Goal: Information Seeking & Learning: Check status

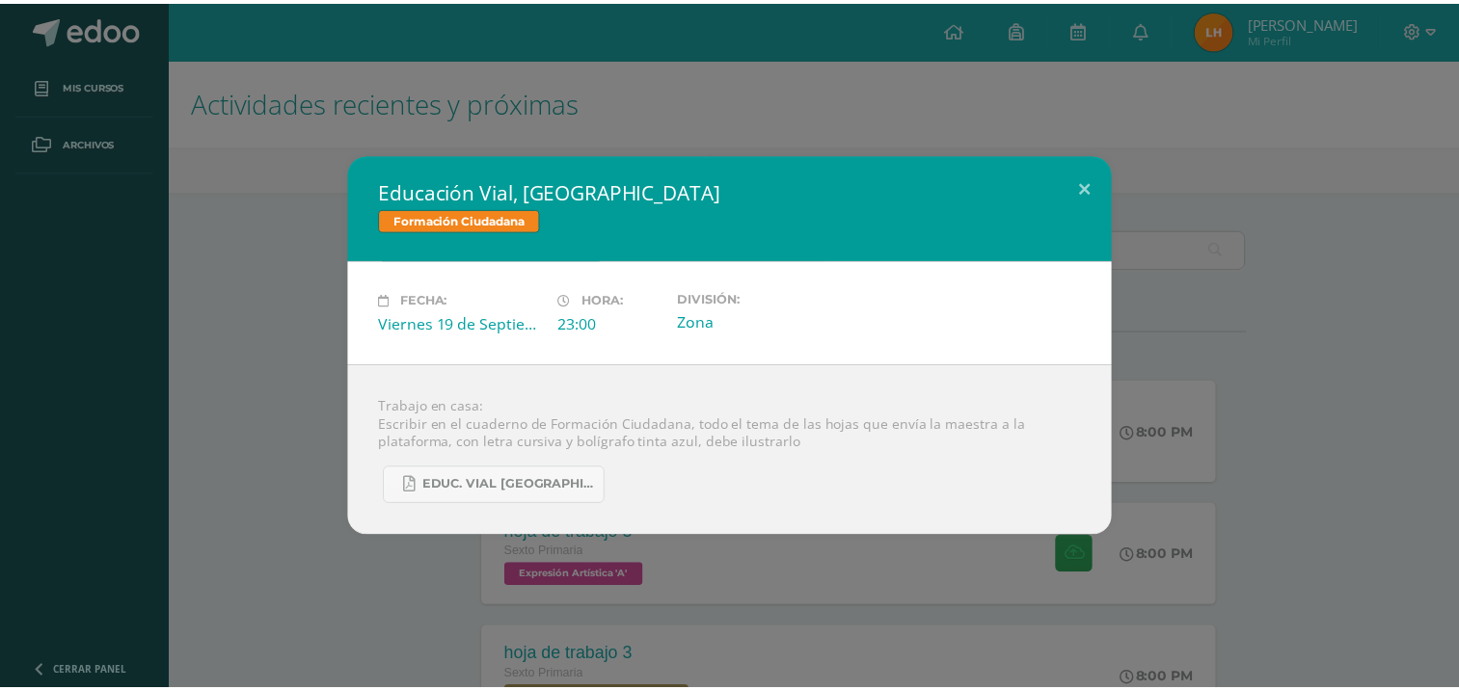
scroll to position [778, 0]
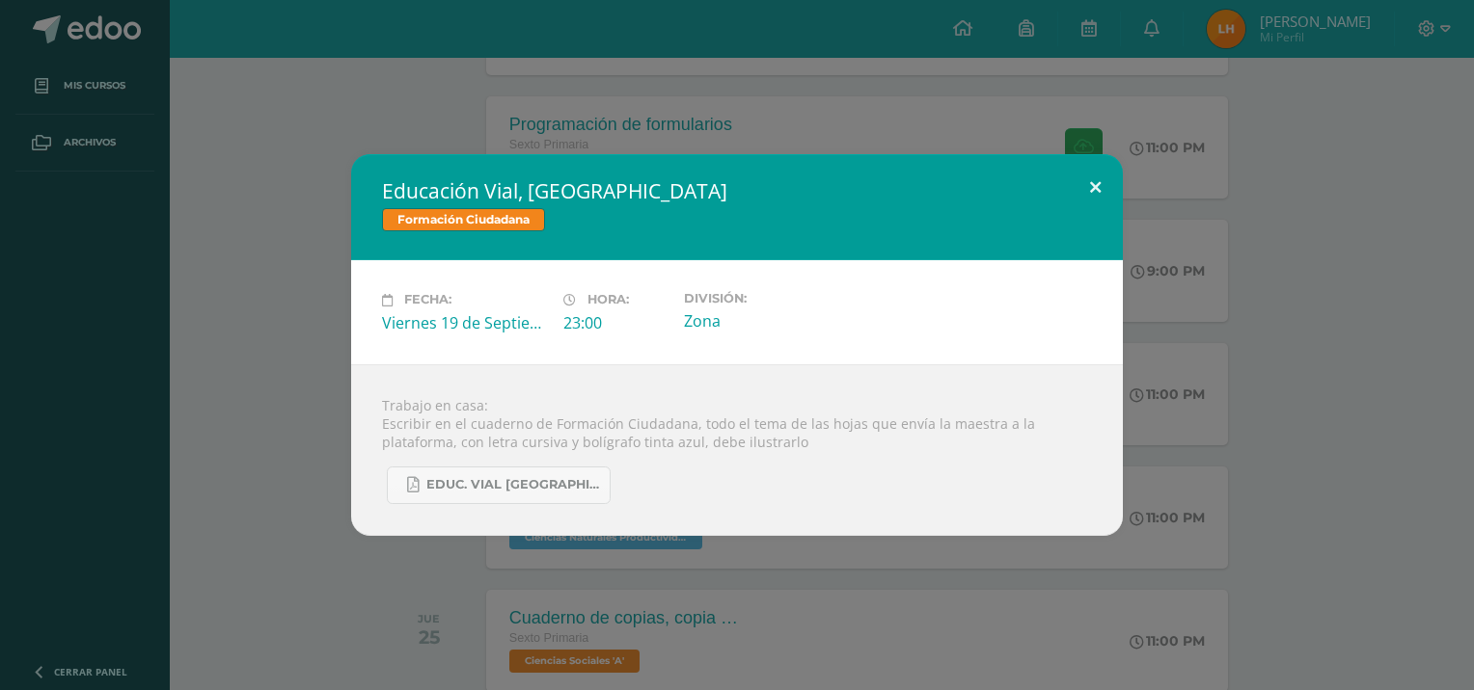
click at [1082, 195] on button at bounding box center [1095, 187] width 55 height 66
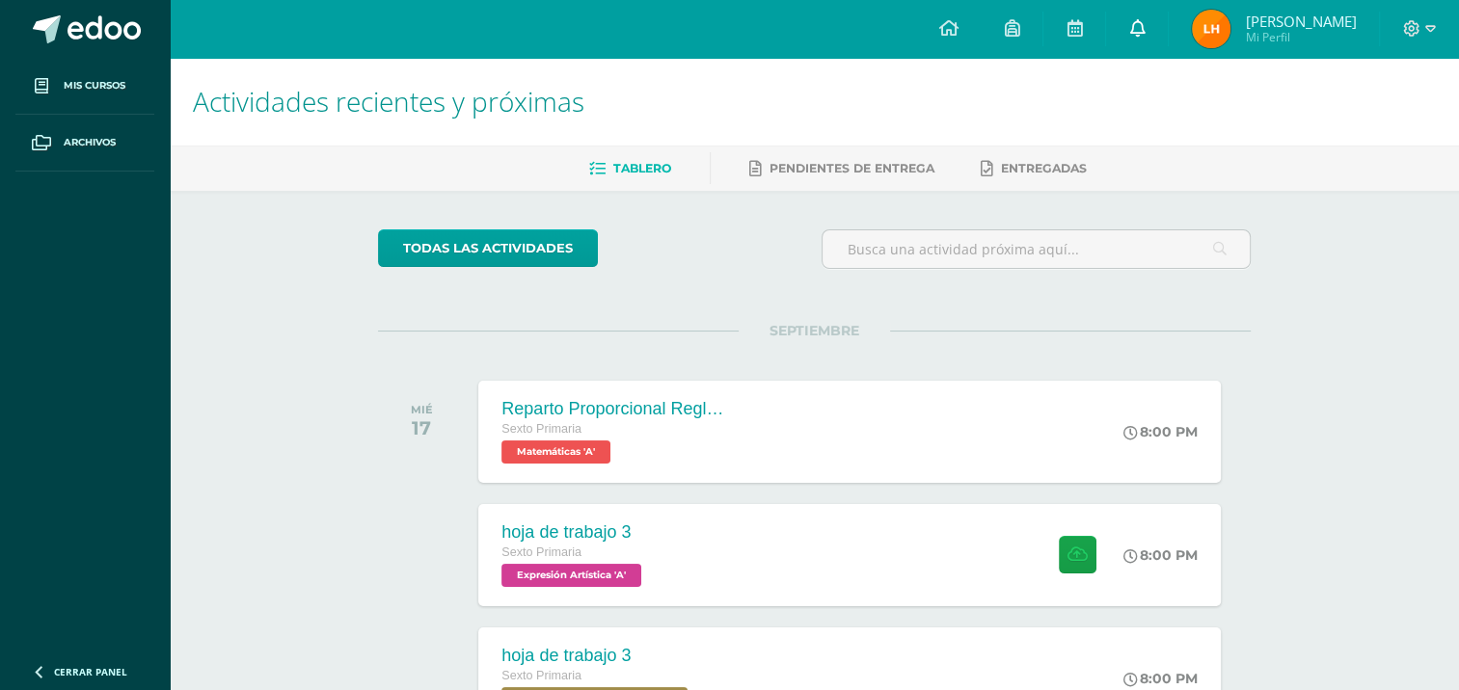
click at [1143, 26] on icon at bounding box center [1136, 27] width 15 height 17
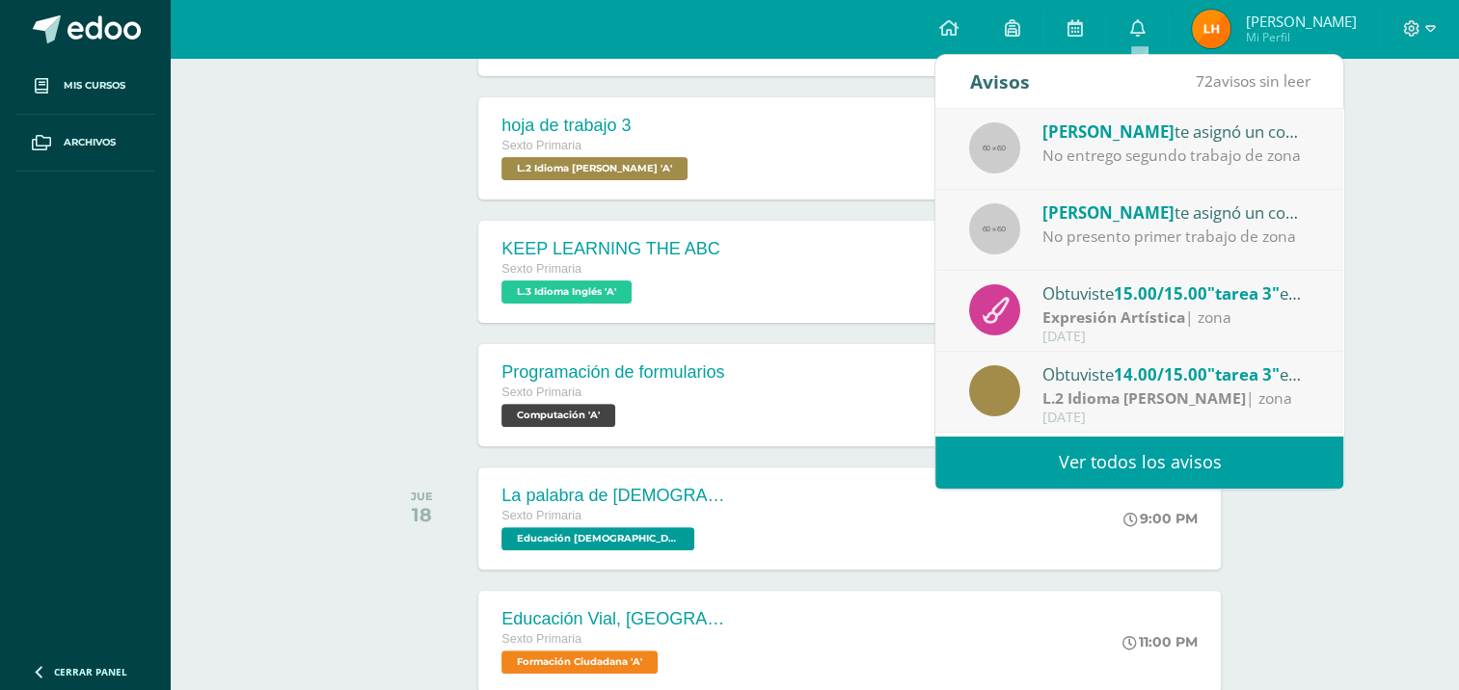
click at [1097, 464] on link "Ver todos los avisos" at bounding box center [1139, 462] width 408 height 53
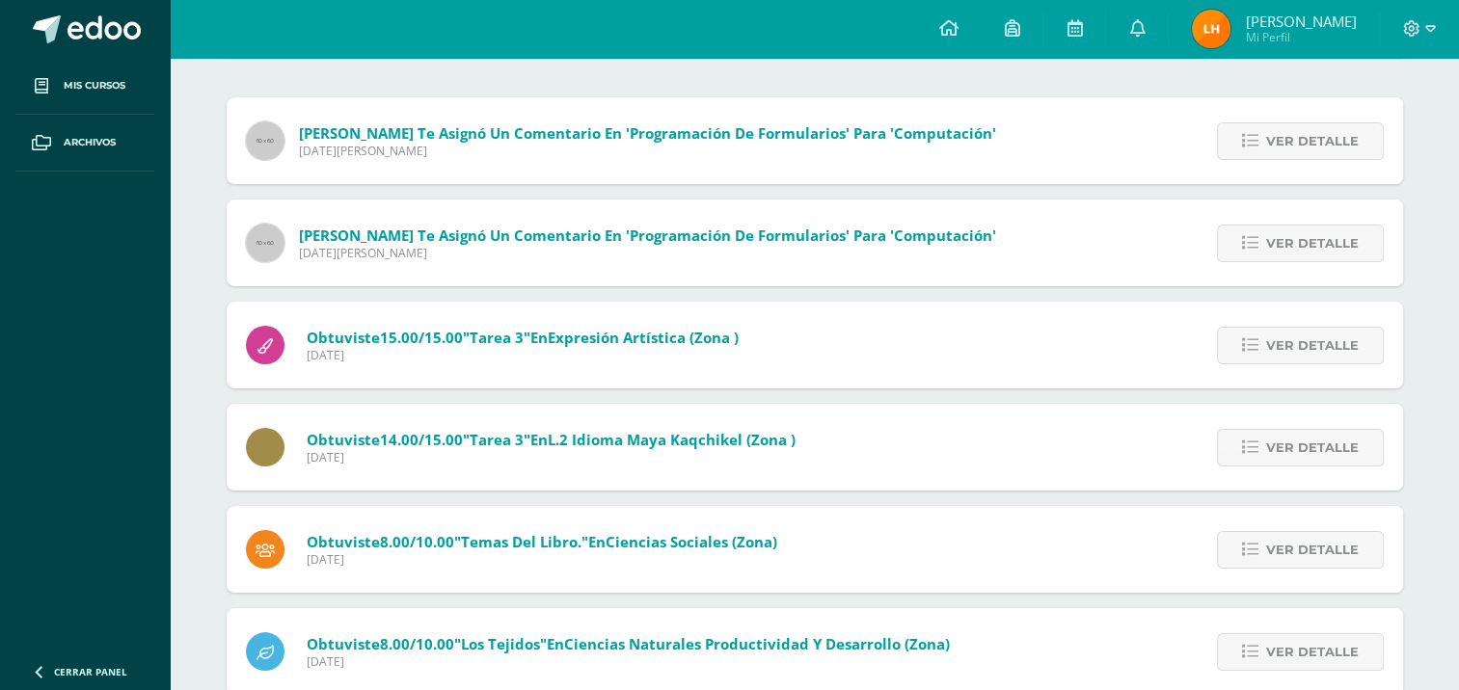
scroll to position [206, 0]
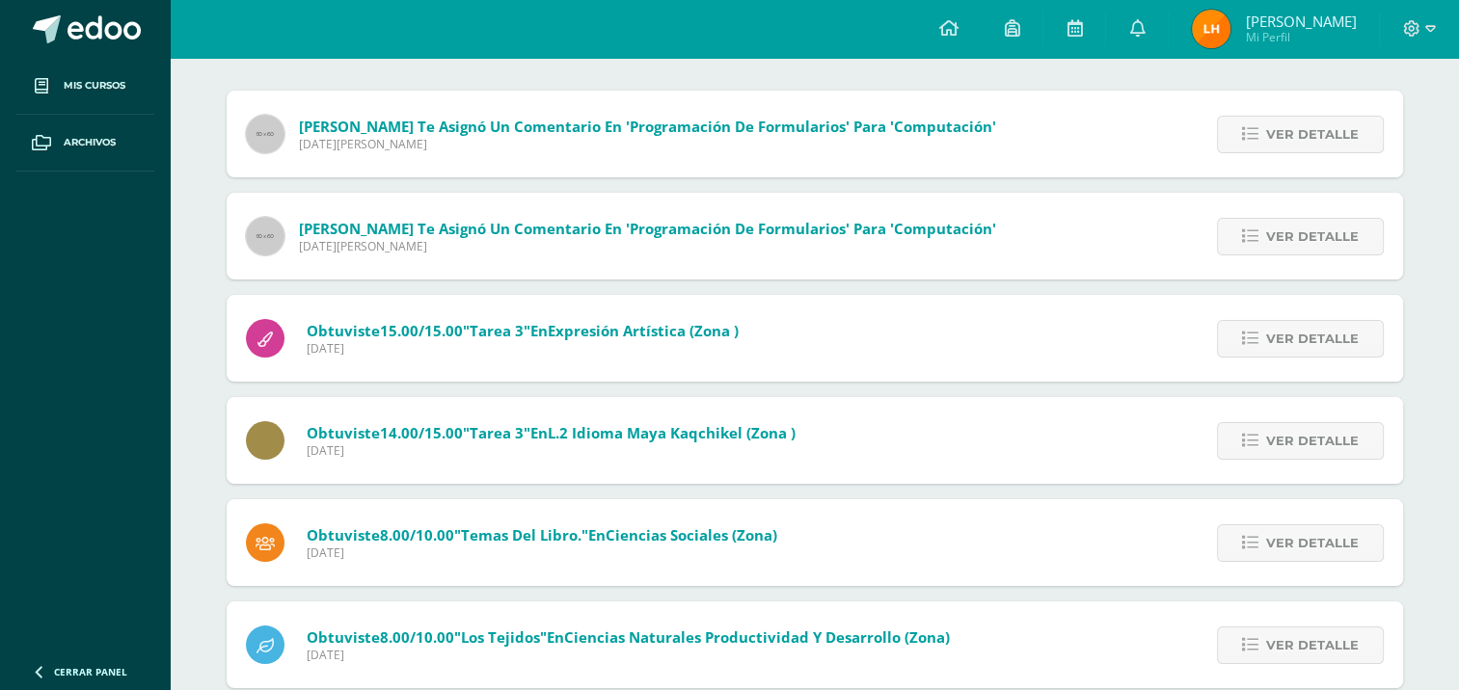
click at [1265, 34] on span "Mi Perfil" at bounding box center [1300, 37] width 111 height 16
click at [1281, 20] on span "[PERSON_NAME]" at bounding box center [1300, 21] width 111 height 19
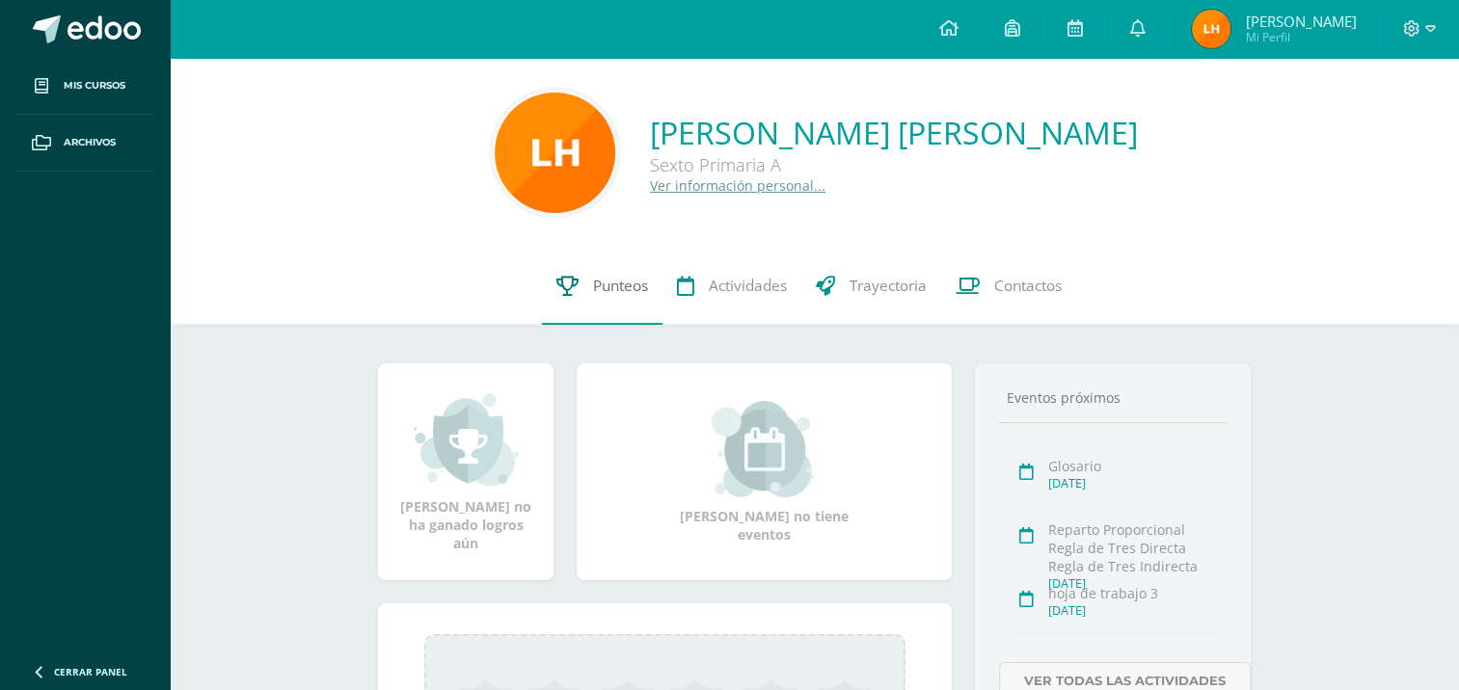
click at [620, 306] on link "Punteos" at bounding box center [602, 286] width 121 height 77
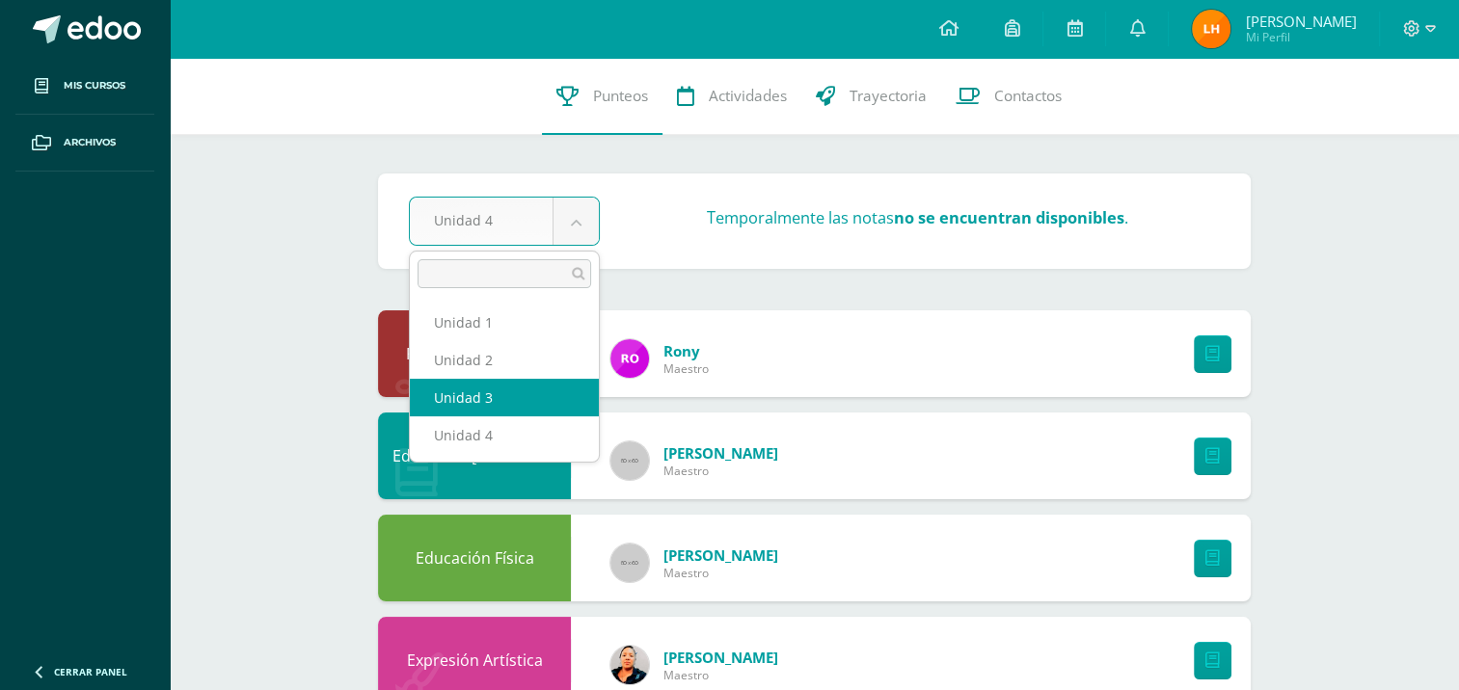
select select "Unidad 3"
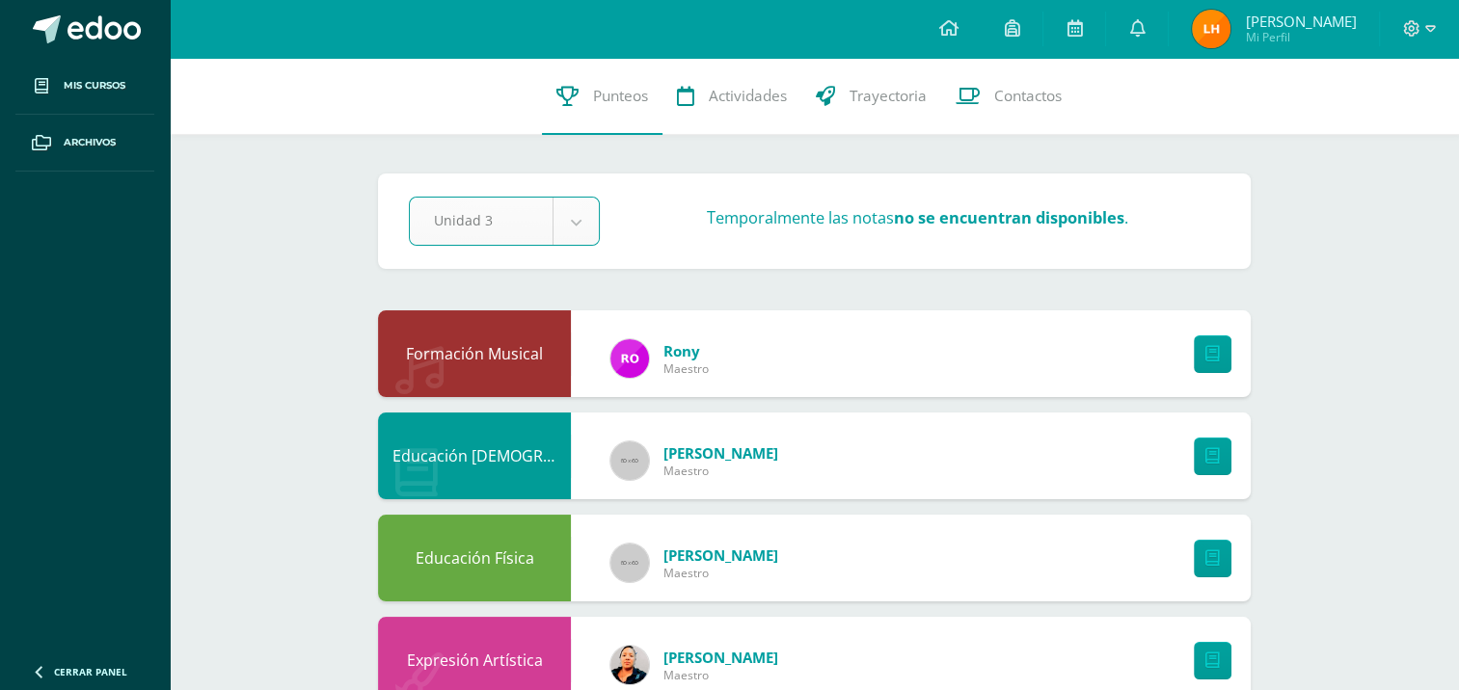
scroll to position [56, 0]
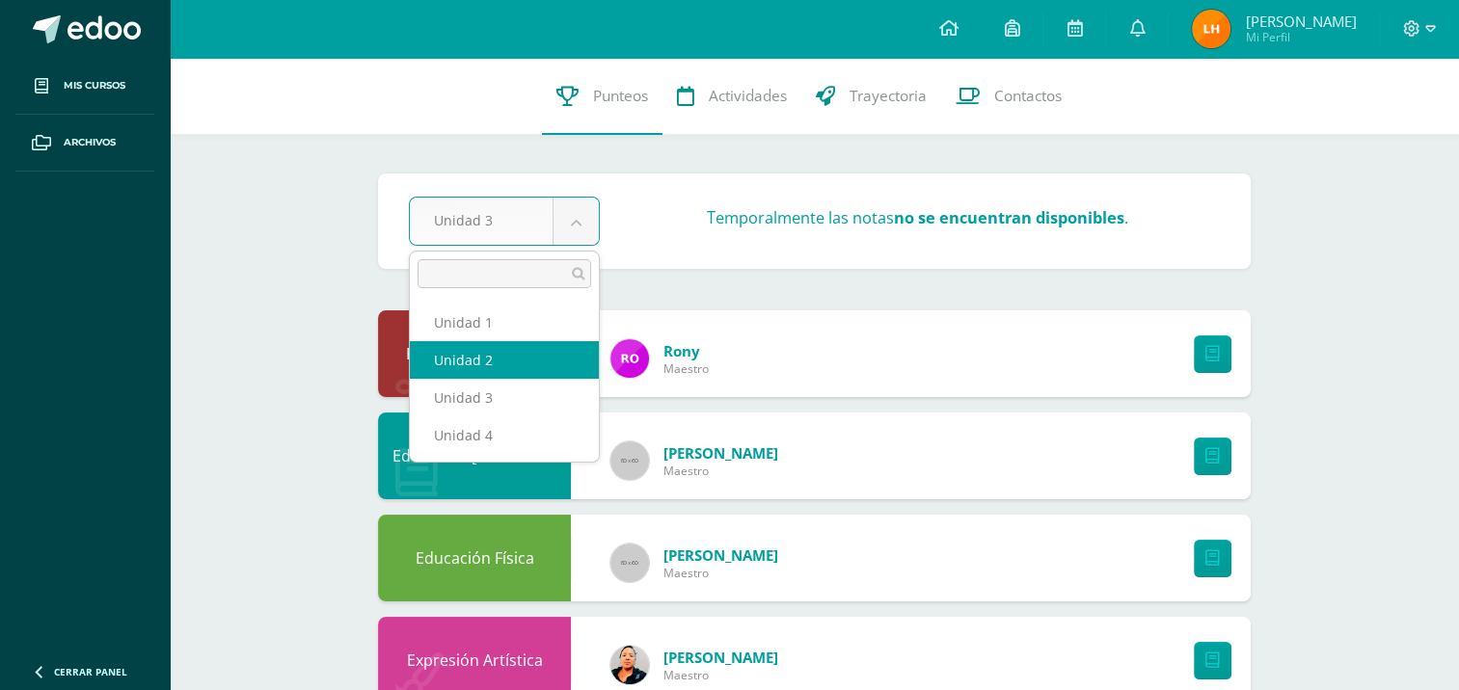
select select "Unidad 2"
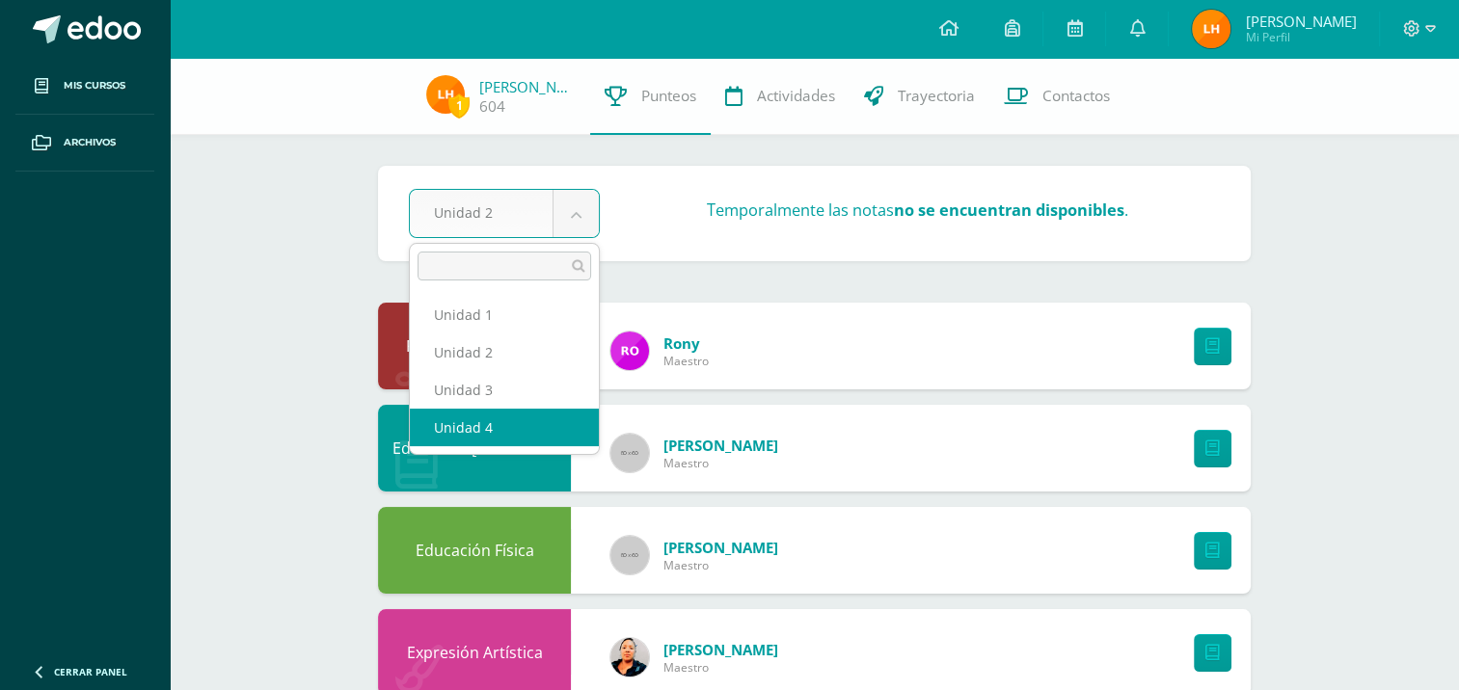
select select "Unidad 4"
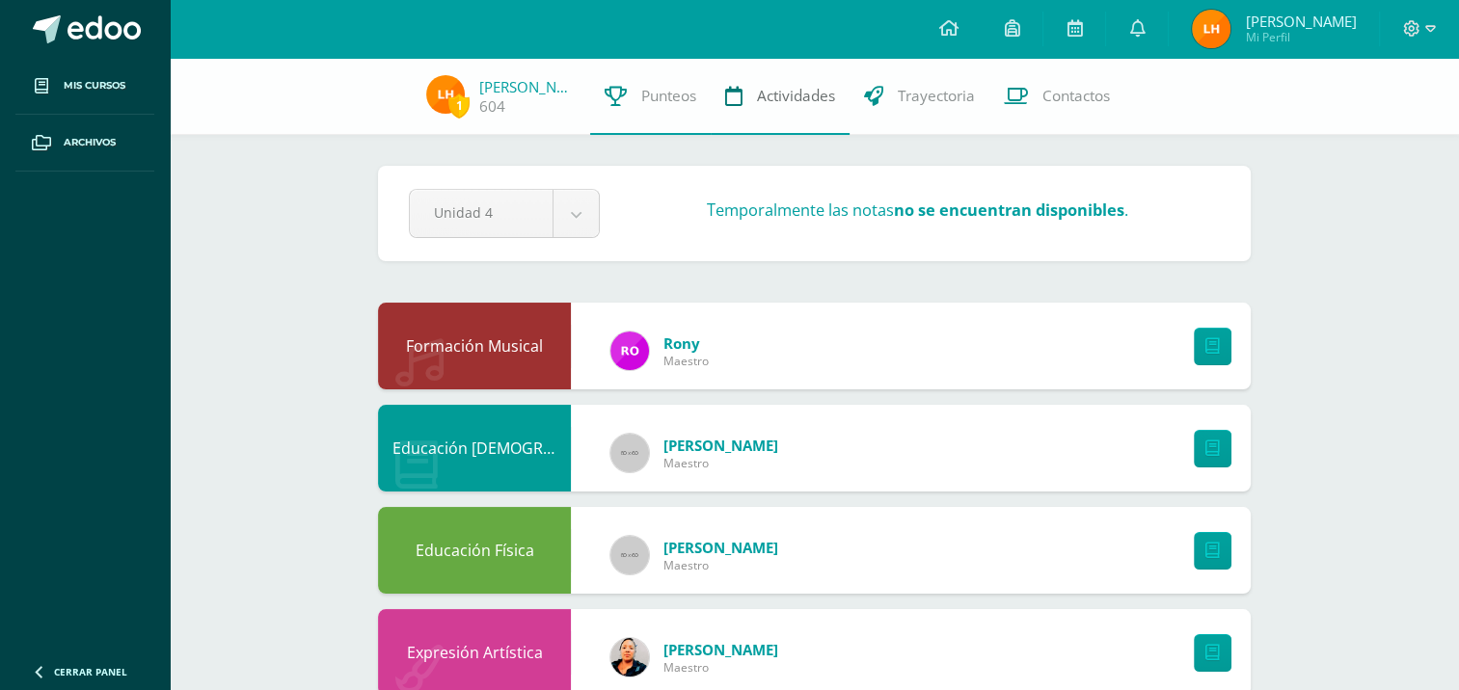
click at [825, 126] on link "Actividades" at bounding box center [780, 96] width 139 height 77
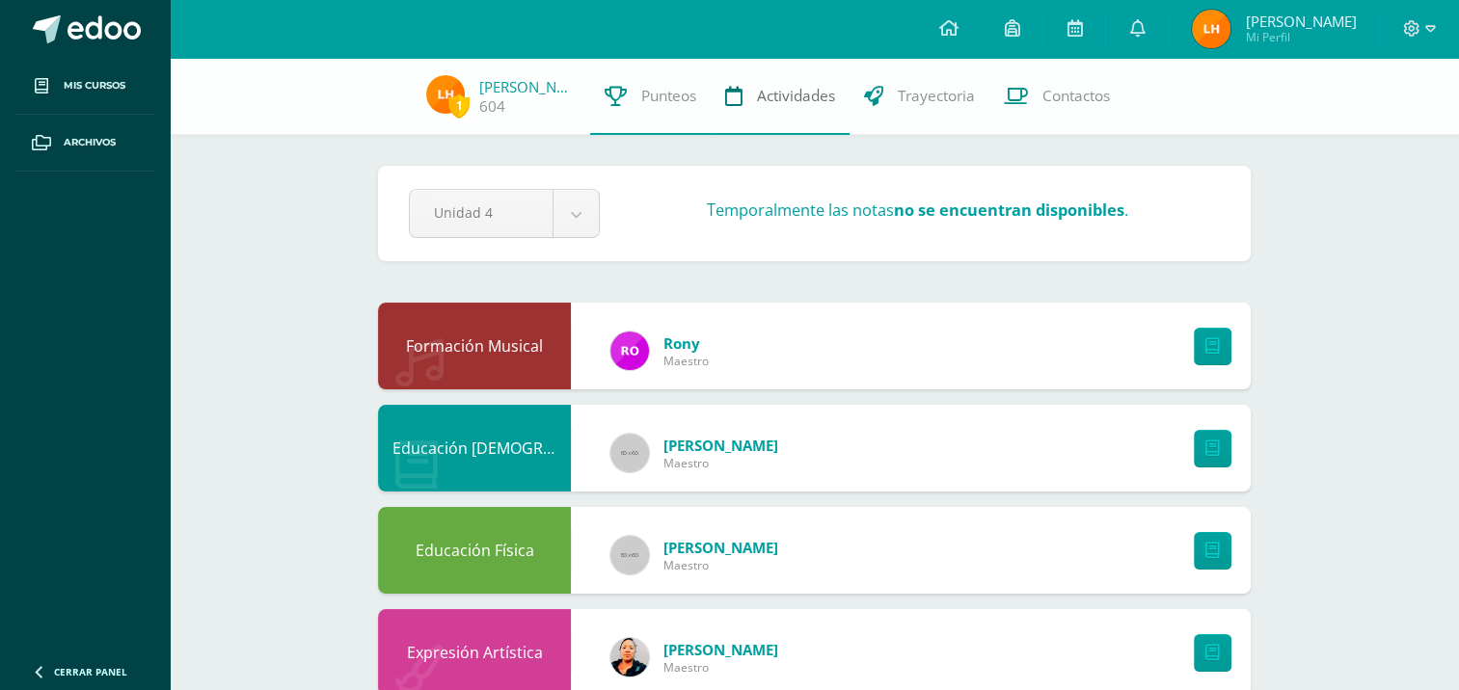
click at [825, 126] on link "Actividades" at bounding box center [780, 96] width 139 height 77
click at [922, 105] on span "Trayectoria" at bounding box center [936, 96] width 77 height 20
